Goal: Navigation & Orientation: Find specific page/section

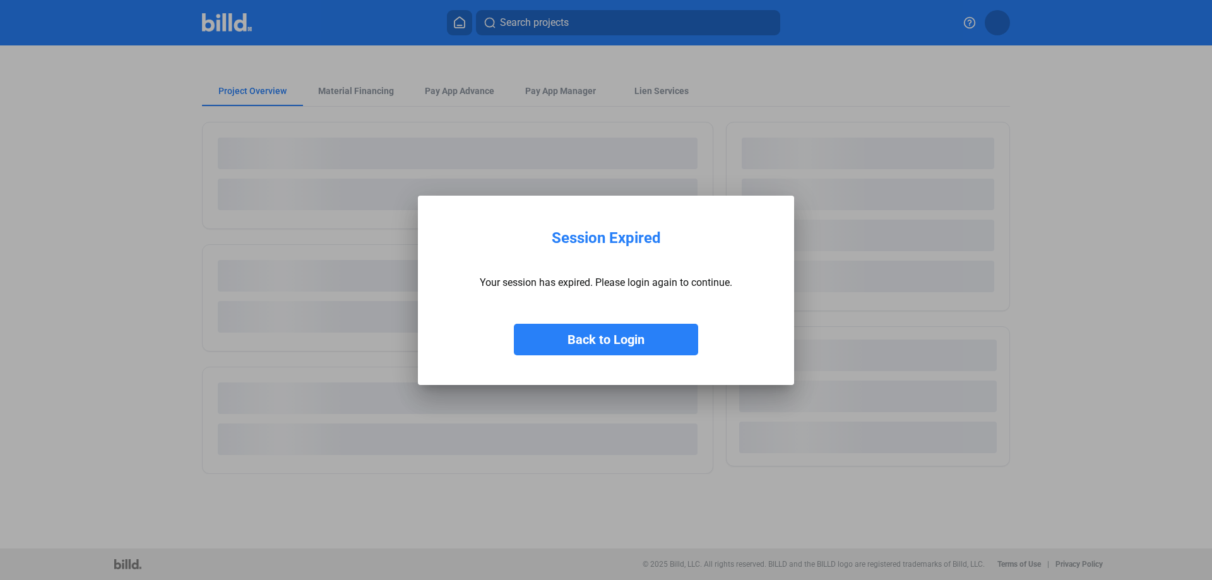
click at [590, 343] on button "Back to Login" at bounding box center [606, 340] width 184 height 32
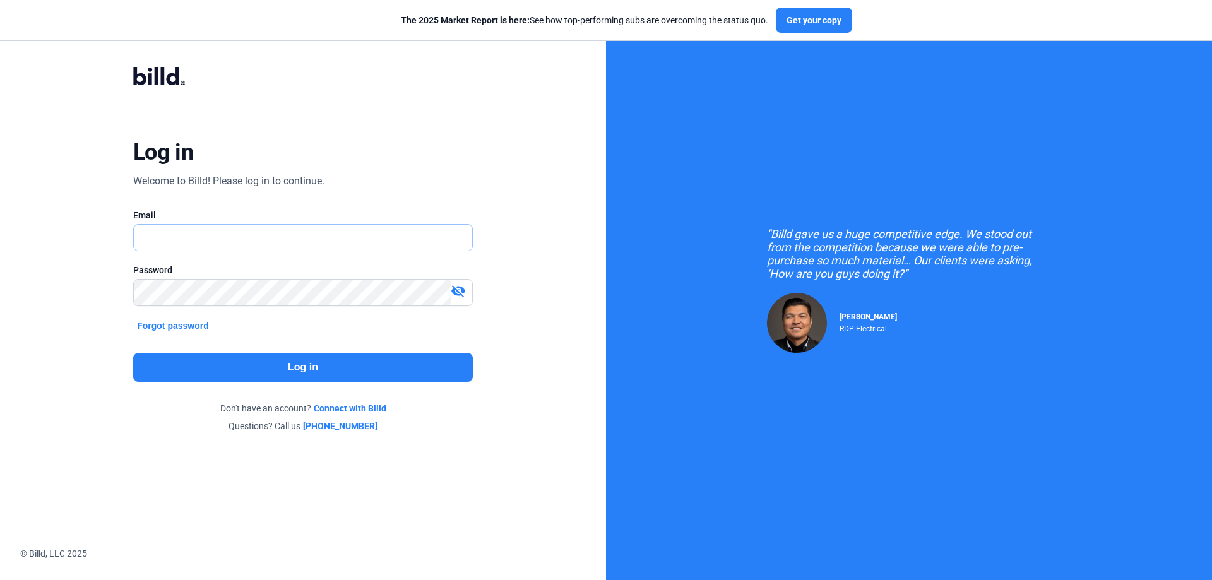
type input "[PERSON_NAME][EMAIL_ADDRESS][DOMAIN_NAME]"
click at [314, 361] on button "Log in" at bounding box center [303, 367] width 340 height 29
